Goal: Task Accomplishment & Management: Manage account settings

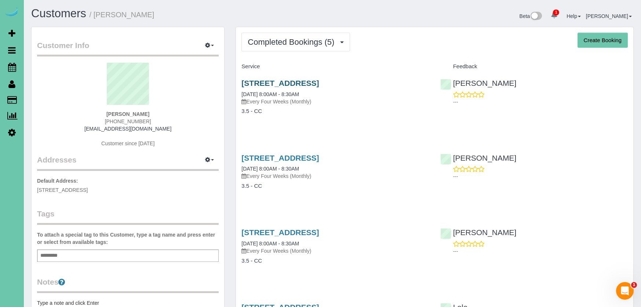
click at [284, 86] on link "617 South 93rd Avenue, Omaha, NE 68114" at bounding box center [279, 83] width 77 height 8
drag, startPoint x: 319, startPoint y: 39, endPoint x: 311, endPoint y: 61, distance: 23.1
click at [319, 39] on span "Completed Bookings (5)" at bounding box center [293, 41] width 90 height 9
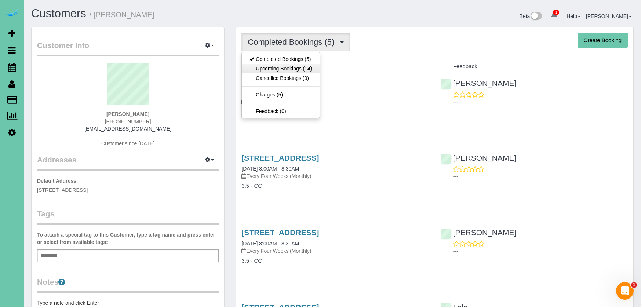
click at [308, 67] on link "Upcoming Bookings (14)" at bounding box center [280, 69] width 77 height 10
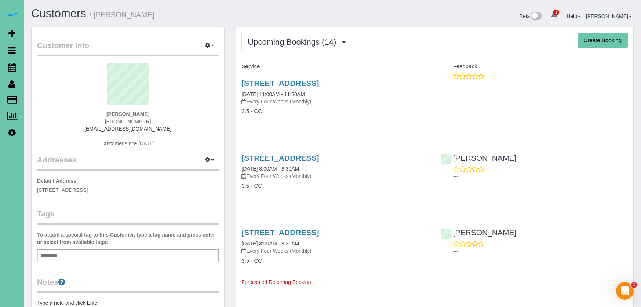
click at [313, 76] on div "617 South 93rd Avenue, Omaha, NE 68114 09/02/2025 11:00AM - 11:30AM Every Four …" at bounding box center [335, 101] width 199 height 57
click at [308, 81] on link "617 South 93rd Avenue, Omaha, NE 68114" at bounding box center [279, 83] width 77 height 8
click at [5, 72] on link "Scheduler" at bounding box center [12, 67] width 24 height 17
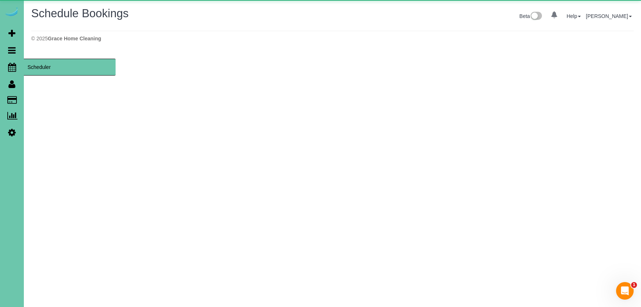
click at [13, 67] on icon at bounding box center [12, 67] width 8 height 9
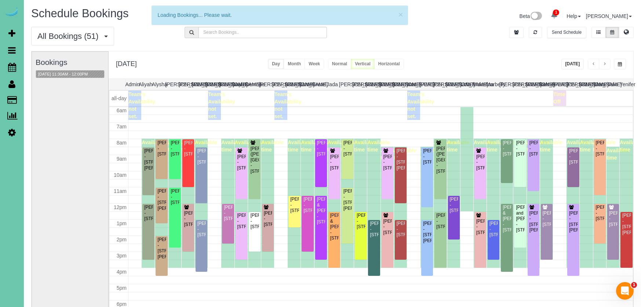
scroll to position [97, 0]
click at [620, 66] on span "button" at bounding box center [620, 64] width 4 height 4
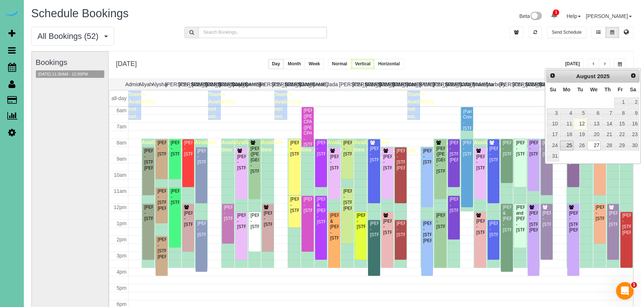
click at [565, 143] on link "25" at bounding box center [567, 146] width 14 height 10
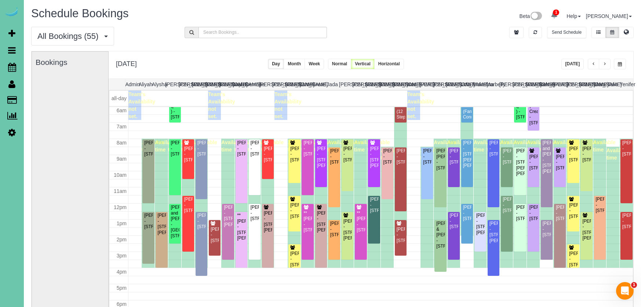
click at [614, 62] on button "button" at bounding box center [620, 64] width 12 height 11
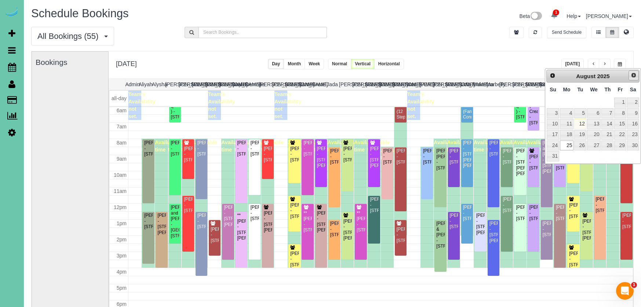
scroll to position [0, 2]
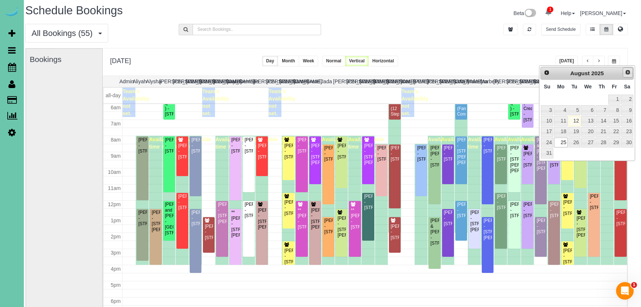
click at [627, 73] on span "Next" at bounding box center [628, 72] width 6 height 6
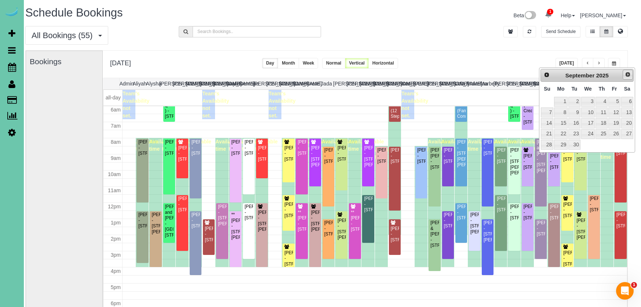
scroll to position [0, 6]
click at [542, 74] on link "Prev" at bounding box center [546, 75] width 10 height 10
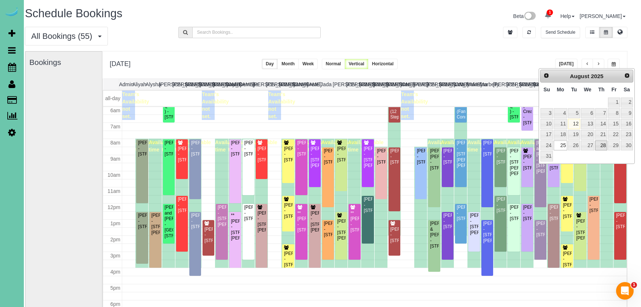
scroll to position [0, 7]
click at [606, 143] on link "28" at bounding box center [601, 146] width 12 height 10
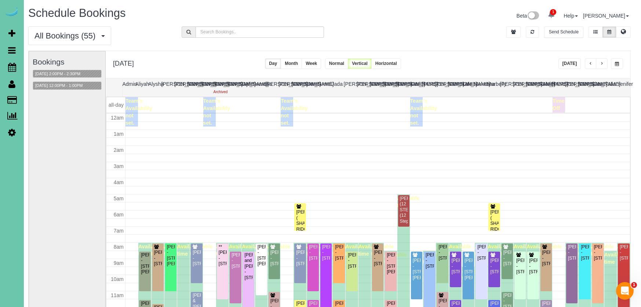
scroll to position [98, 0]
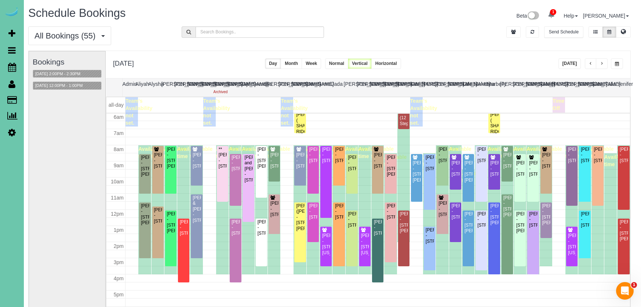
click at [618, 63] on span "button" at bounding box center [617, 64] width 4 height 4
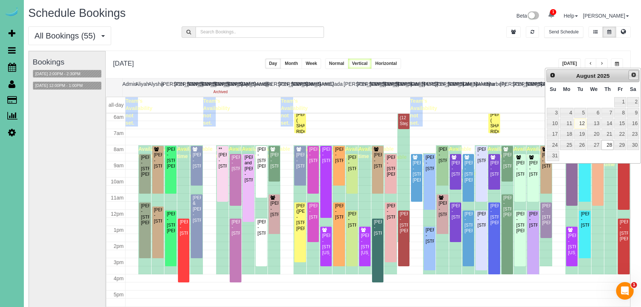
click at [636, 77] on span "Next" at bounding box center [634, 75] width 6 height 6
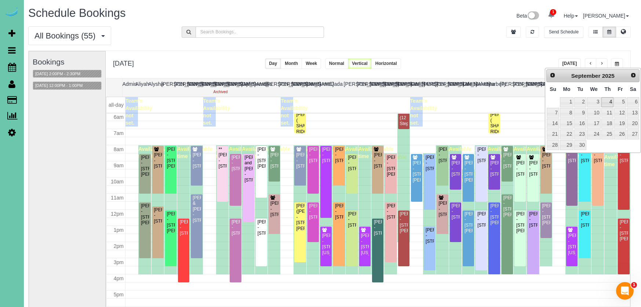
click at [610, 101] on link "4" at bounding box center [607, 102] width 12 height 10
type input "**********"
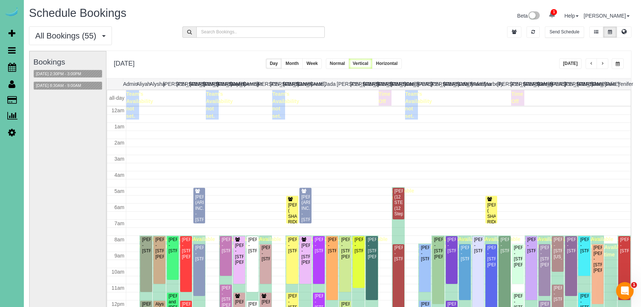
scroll to position [97, 0]
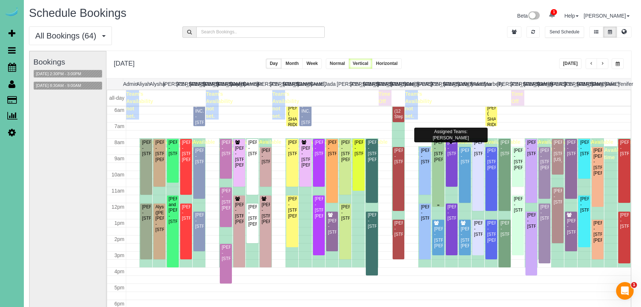
click at [436, 163] on div "Sandra Shen - 13304 Seward Street, Omaha, NE 68154" at bounding box center [438, 151] width 9 height 23
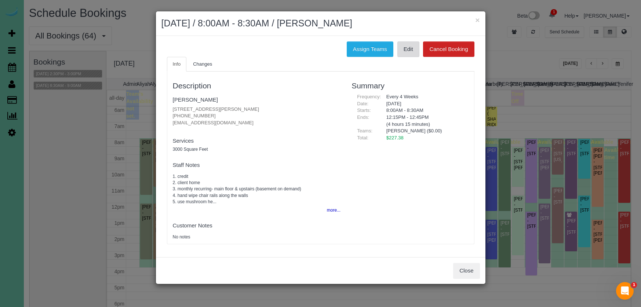
click at [406, 51] on link "Edit" at bounding box center [408, 48] width 22 height 15
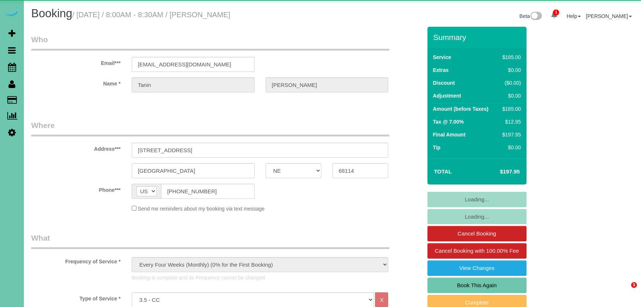
select select "NE"
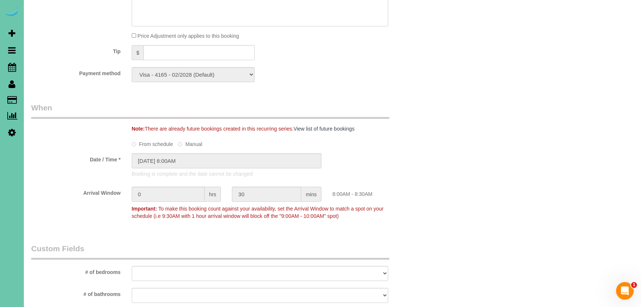
scroll to position [401, 0]
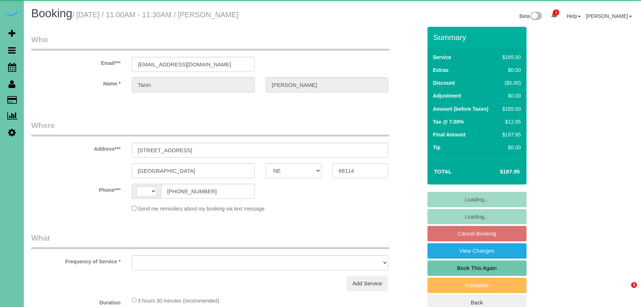
select select "NE"
select select "string:US"
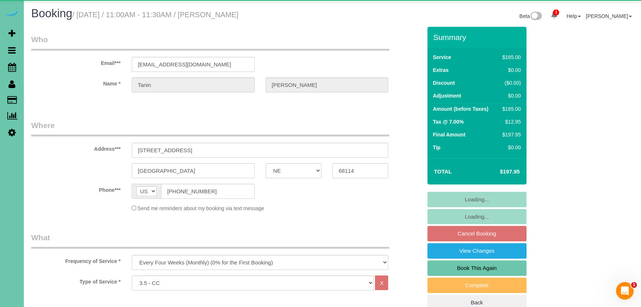
select select "object:906"
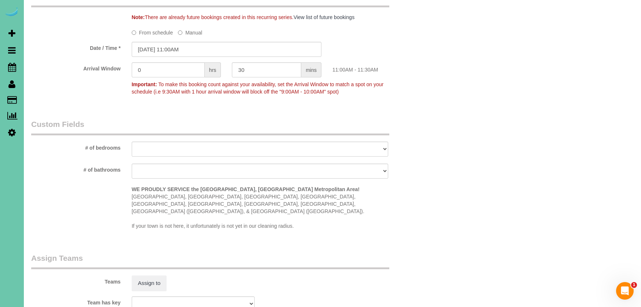
scroll to position [538, 0]
drag, startPoint x: 208, startPoint y: 56, endPoint x: 207, endPoint y: 51, distance: 5.3
click at [208, 56] on sui-booking-spot "From schedule Manual Date / Time * 09/02/2025 11:00AM Arrival Window 0 hrs 30 m…" at bounding box center [226, 61] width 391 height 72
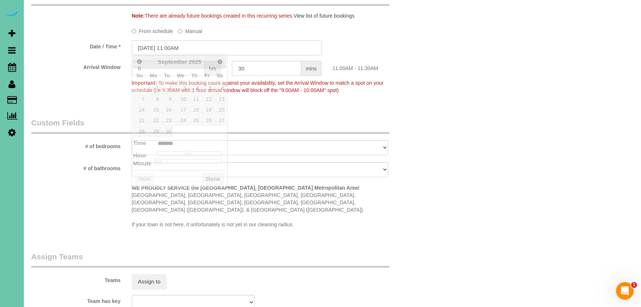
click at [205, 48] on input "09/02/2025 11:00AM" at bounding box center [227, 47] width 190 height 15
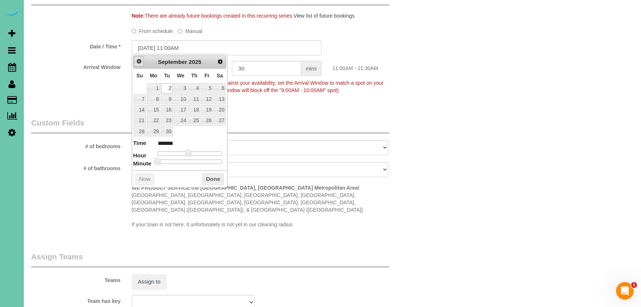
click at [139, 62] on span "Prev" at bounding box center [139, 61] width 6 height 6
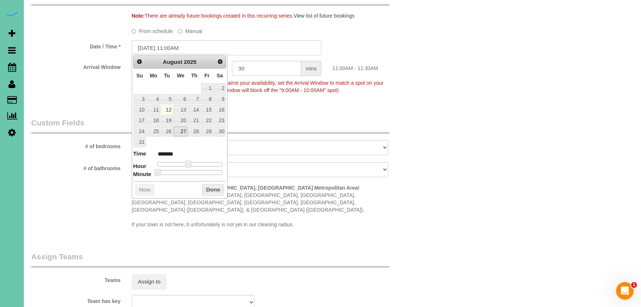
click at [182, 130] on link "27" at bounding box center [181, 132] width 14 height 10
type input "08/27/2025 10:00AM"
type input "*******"
type input "08/27/2025 9:00AM"
type input "******"
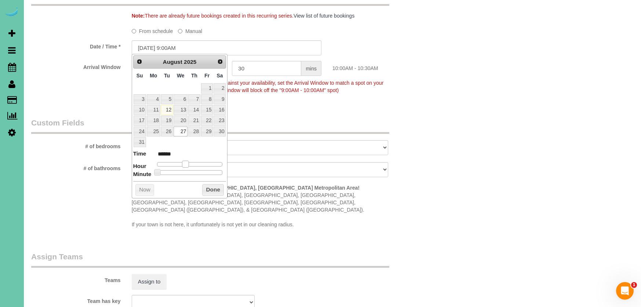
type input "08/27/2025 8:00AM"
type input "******"
drag, startPoint x: 184, startPoint y: 161, endPoint x: 179, endPoint y: 162, distance: 5.2
click at [178, 161] on span at bounding box center [180, 164] width 7 height 7
click at [222, 187] on button "Done" at bounding box center [213, 190] width 22 height 12
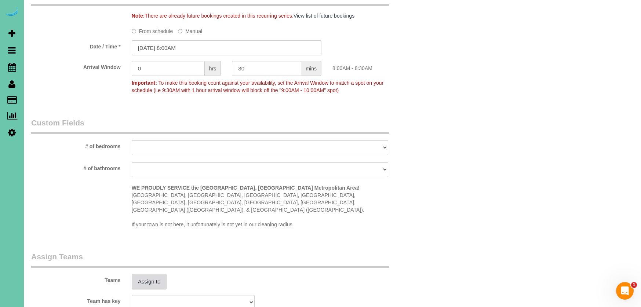
click at [150, 274] on button "Assign to" at bounding box center [149, 281] width 35 height 15
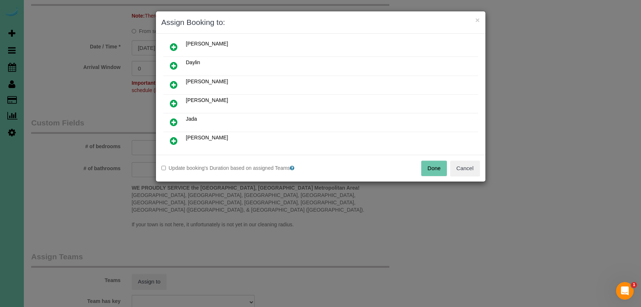
scroll to position [79, 0]
click at [174, 103] on icon at bounding box center [174, 104] width 8 height 9
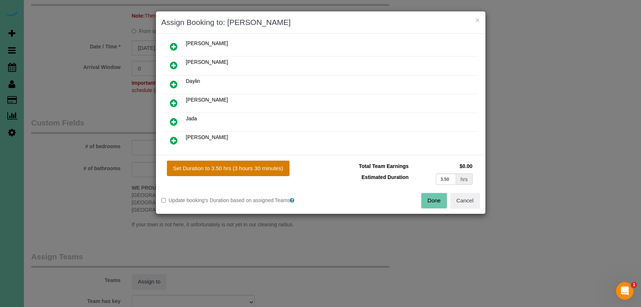
click at [239, 163] on button "Set Duration to 3.50 hrs (3 hours 30 minutes)" at bounding box center [228, 168] width 123 height 15
type input "3.50"
click at [439, 196] on button "Done" at bounding box center [434, 200] width 26 height 15
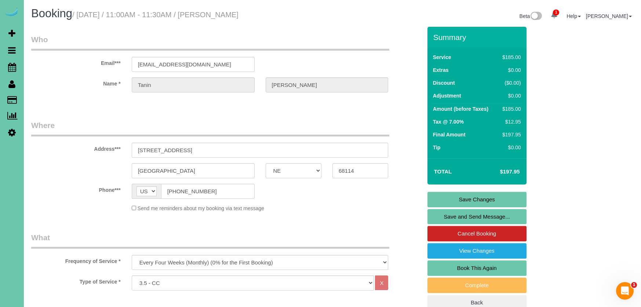
scroll to position [0, 0]
click at [446, 198] on link "Save Changes" at bounding box center [477, 199] width 99 height 15
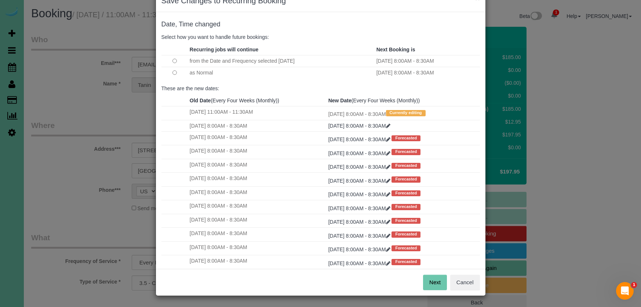
scroll to position [21, 0]
click at [436, 281] on button "Next" at bounding box center [435, 282] width 24 height 15
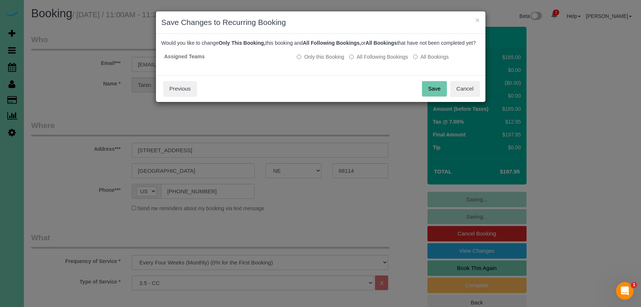
scroll to position [0, 0]
drag, startPoint x: 435, startPoint y: 97, endPoint x: 419, endPoint y: 90, distance: 16.9
click at [435, 97] on button "Save" at bounding box center [434, 88] width 25 height 15
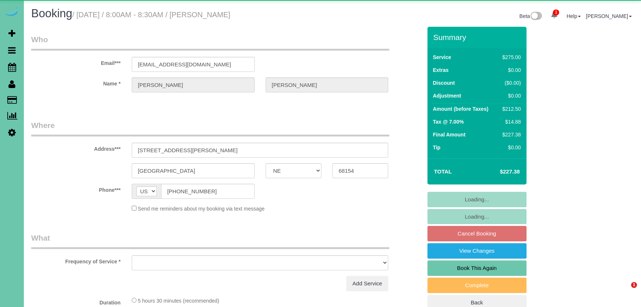
select select "NE"
select select "object:626"
select select "string:fspay-6f4524b3-163c-44a9-8990-2f2627b0bdbc"
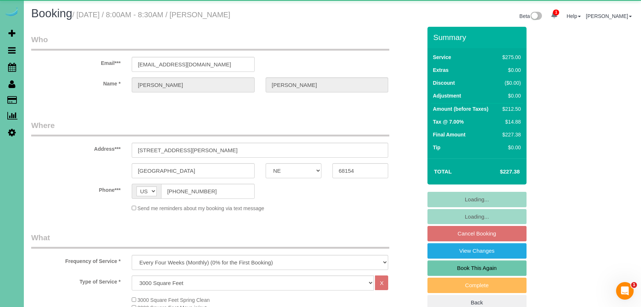
select select "object:928"
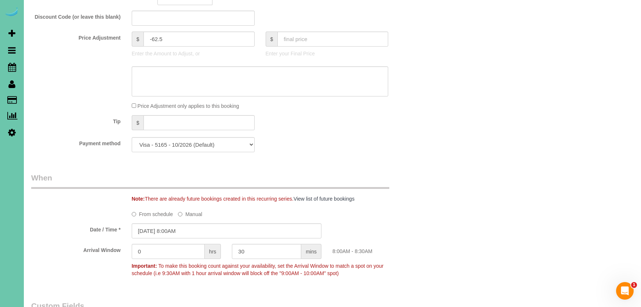
scroll to position [386, 0]
click at [210, 227] on input "[DATE] 8:00AM" at bounding box center [227, 230] width 190 height 15
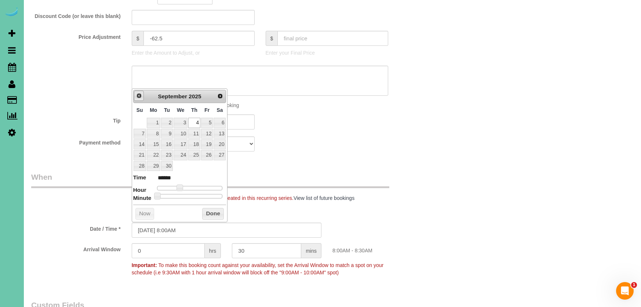
click at [141, 99] on span "Prev" at bounding box center [139, 96] width 6 height 6
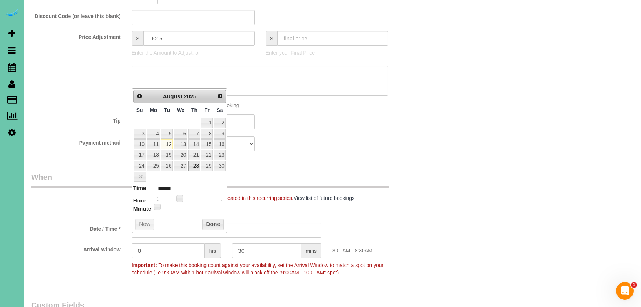
click at [196, 166] on link "28" at bounding box center [194, 166] width 12 height 10
type input "[DATE] 8:00AM"
click at [213, 221] on button "Done" at bounding box center [213, 224] width 22 height 12
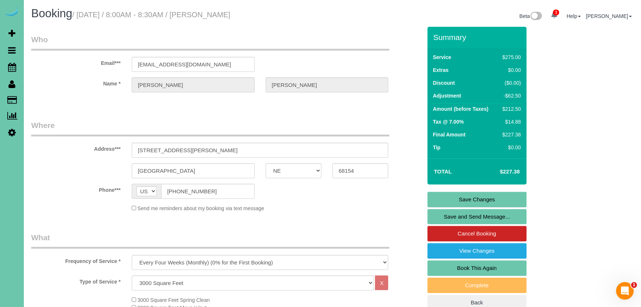
scroll to position [0, 0]
click at [445, 201] on link "Save Changes" at bounding box center [477, 199] width 99 height 15
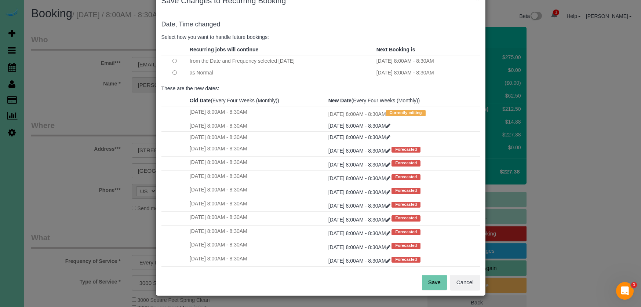
scroll to position [21, 0]
click at [429, 284] on button "Save" at bounding box center [434, 282] width 25 height 15
